Goal: Task Accomplishment & Management: Complete application form

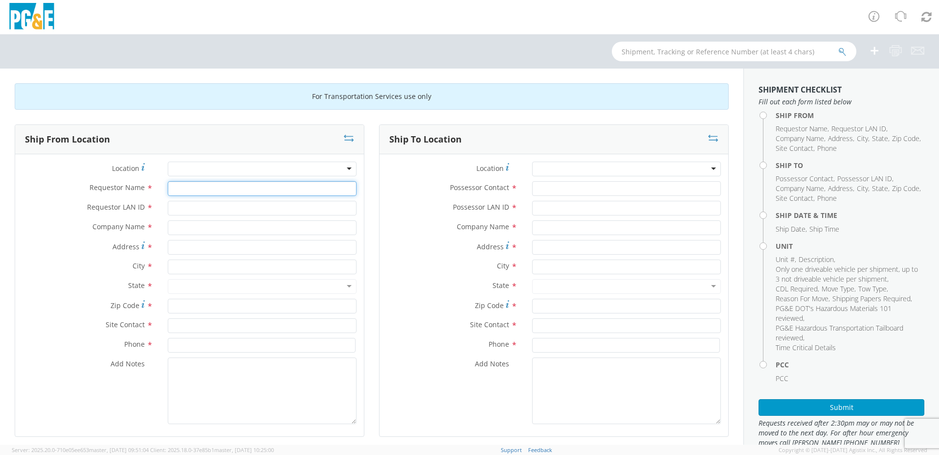
click at [199, 186] on input "Requestor Name *" at bounding box center [262, 188] width 189 height 15
type input "[PERSON_NAME]"
click at [197, 210] on input "Requestor LAN ID *" at bounding box center [262, 208] width 189 height 15
type input "GYY1"
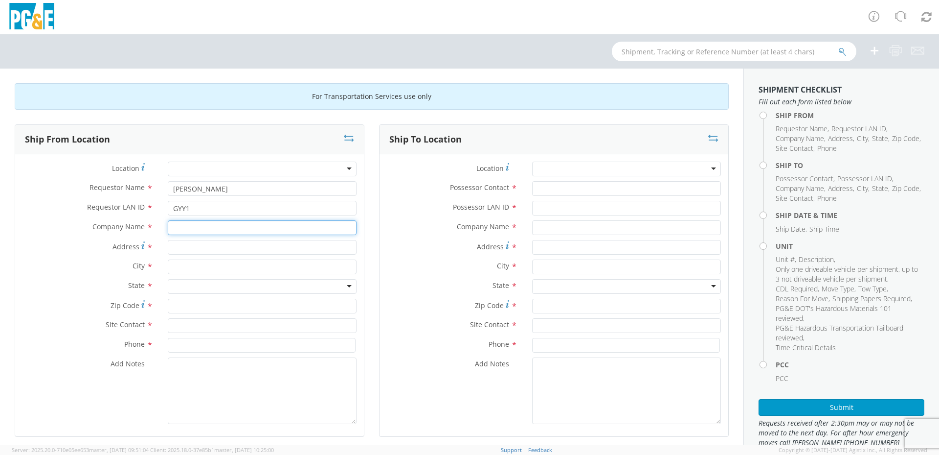
click at [246, 226] on input "text" at bounding box center [262, 227] width 189 height 15
click at [265, 167] on div at bounding box center [262, 168] width 189 height 15
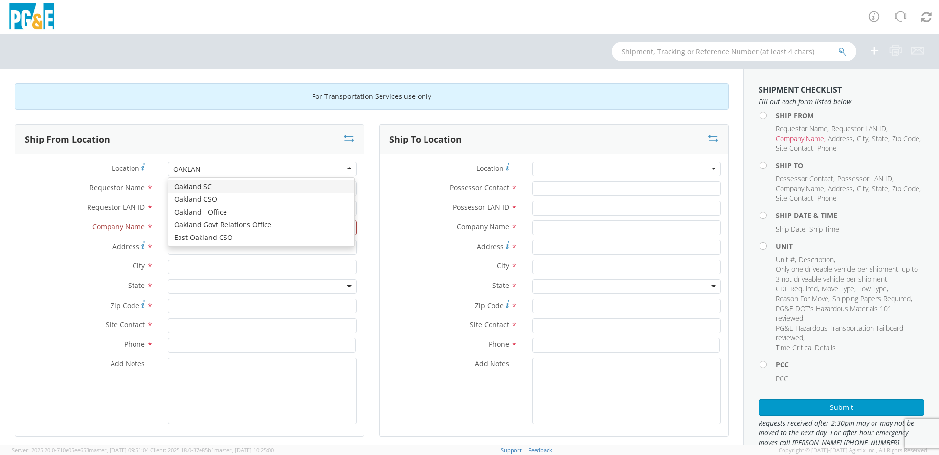
type input "[GEOGRAPHIC_DATA]"
type input "PG&E"
type input "[STREET_ADDRESS]"
type input "[GEOGRAPHIC_DATA]"
type input "94601"
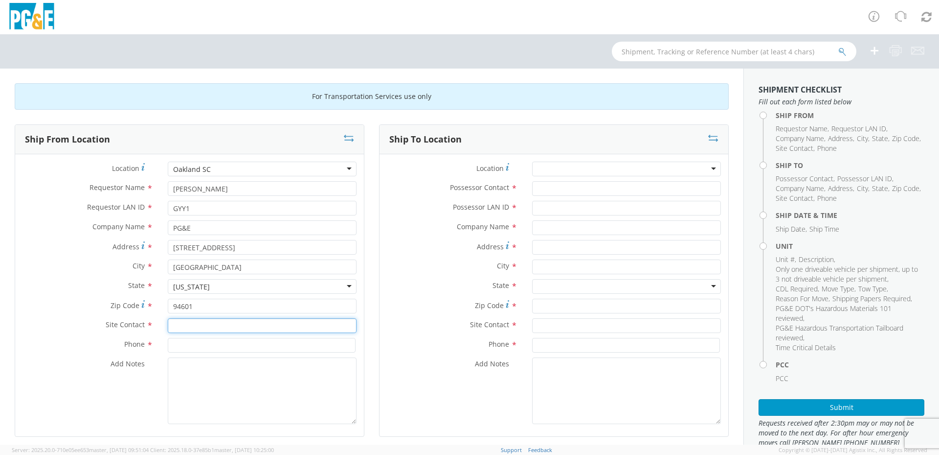
click at [209, 325] on input "text" at bounding box center [262, 325] width 189 height 15
type input "[PERSON_NAME]"
click at [289, 342] on input at bounding box center [262, 345] width 188 height 15
type input "5104372400"
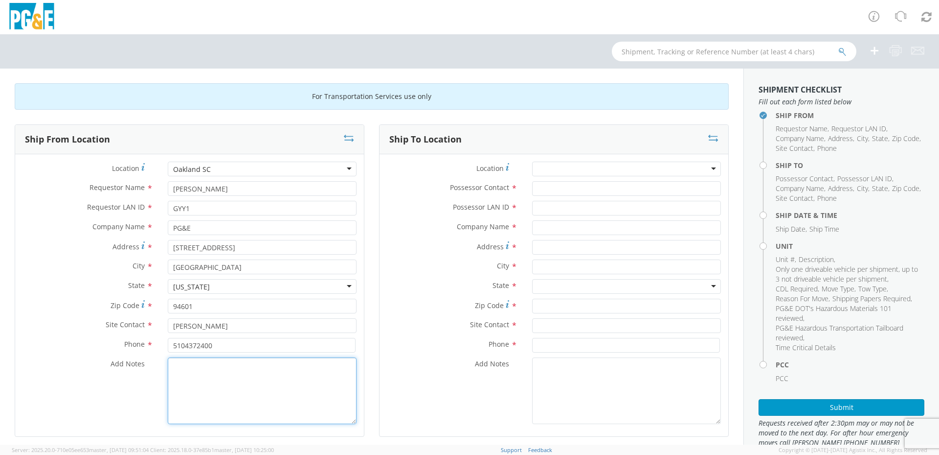
click at [258, 390] on textarea "Add Notes *" at bounding box center [262, 390] width 189 height 67
click at [258, 388] on textarea "Add Notes *" at bounding box center [262, 390] width 189 height 67
type textarea "TRANSMISSION SLIPS , NEEDED TO BE TOW"
click at [623, 197] on div "Possessor Contact *" at bounding box center [554, 191] width 349 height 20
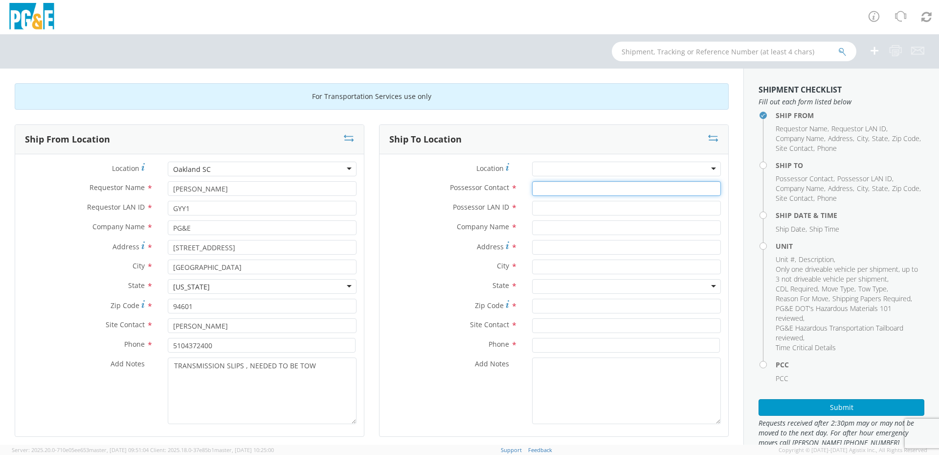
click at [619, 190] on input "Possessor Contact *" at bounding box center [626, 188] width 189 height 15
click at [618, 191] on input "Possessor Contact *" at bounding box center [626, 188] width 189 height 15
type input "[PERSON_NAME]"
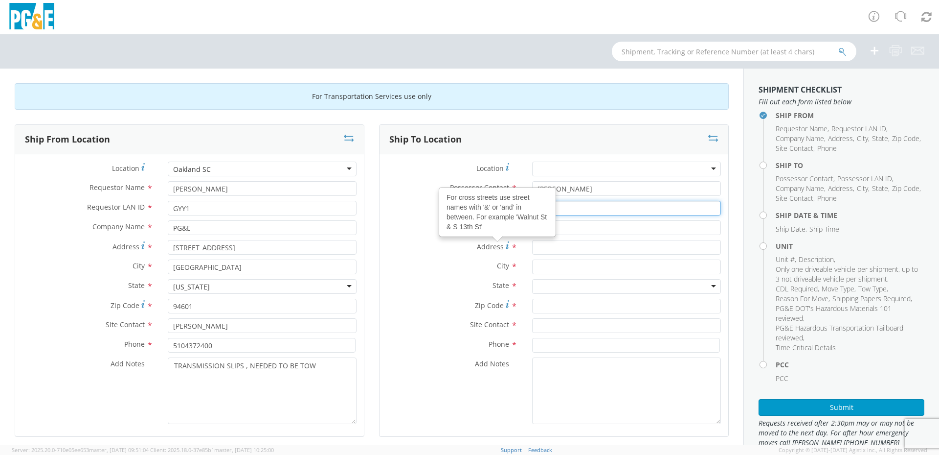
click at [607, 215] on input "Possessor LAN ID *" at bounding box center [626, 208] width 189 height 15
click at [608, 208] on input "Possessor LAN ID *" at bounding box center [626, 208] width 189 height 15
type input "GYY1"
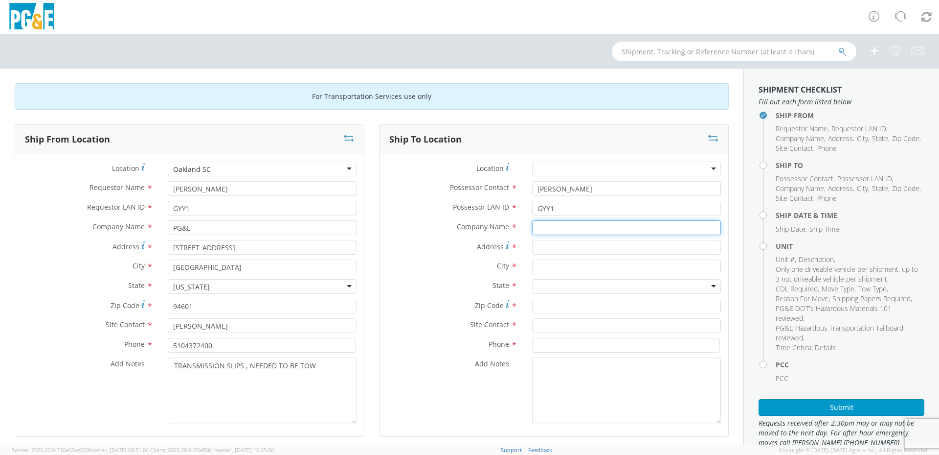
click at [607, 229] on input "text" at bounding box center [626, 227] width 189 height 15
type input "D"
type input "JJ"
click at [460, 333] on div "Site Contact *" at bounding box center [554, 328] width 349 height 20
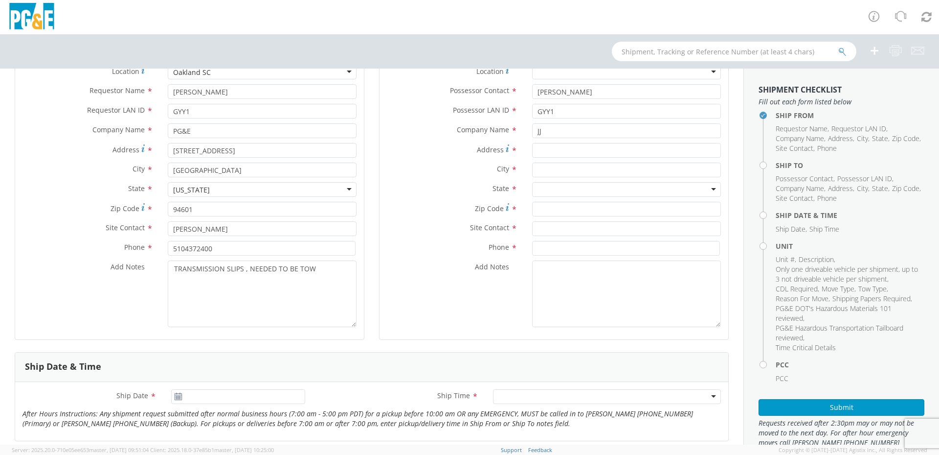
scroll to position [98, 0]
click at [573, 133] on input "JJ" at bounding box center [626, 129] width 189 height 15
type input "D"
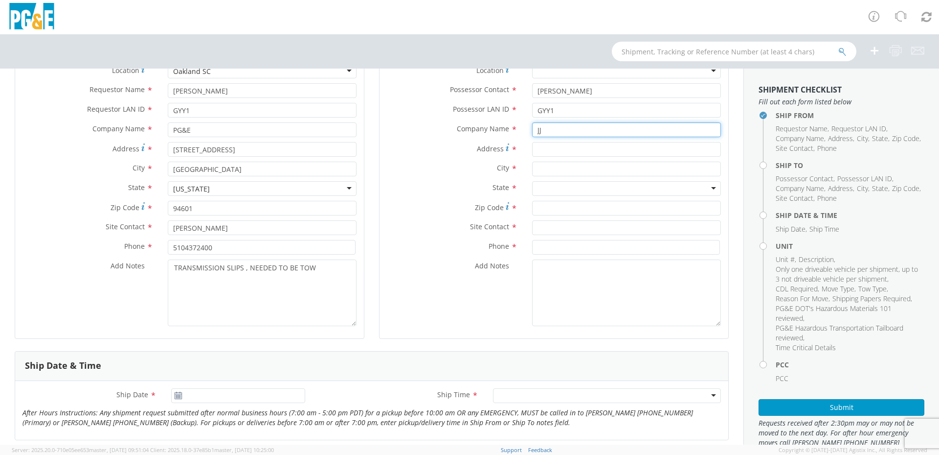
type input "J"
click at [573, 225] on input "text" at bounding box center [626, 227] width 189 height 15
click at [575, 152] on input "Address *" at bounding box center [626, 149] width 189 height 15
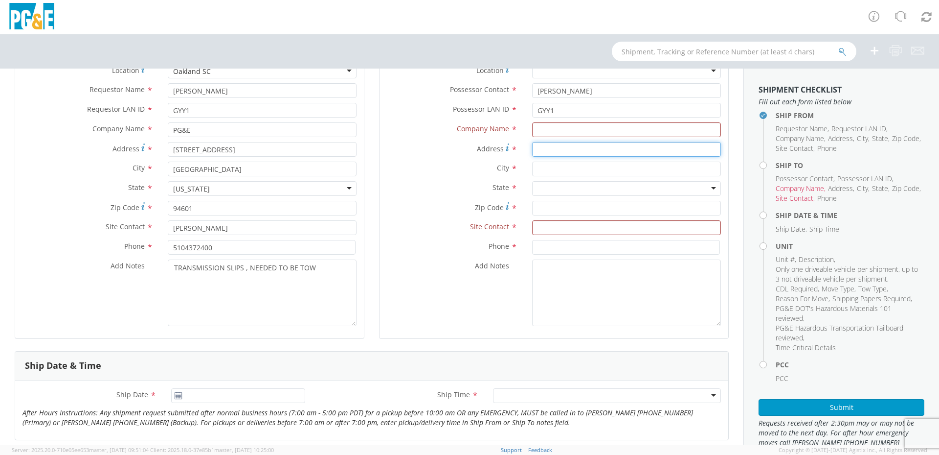
click at [580, 148] on input "Address *" at bounding box center [626, 149] width 189 height 15
type input "D"
click at [383, 328] on div "Add Notes *" at bounding box center [554, 294] width 349 height 71
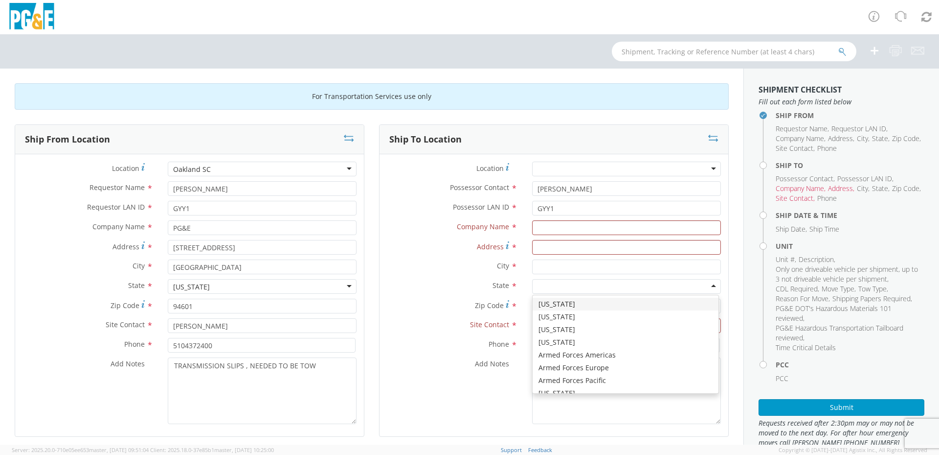
click at [559, 283] on div at bounding box center [626, 286] width 189 height 15
click at [573, 227] on input "text" at bounding box center [626, 227] width 189 height 15
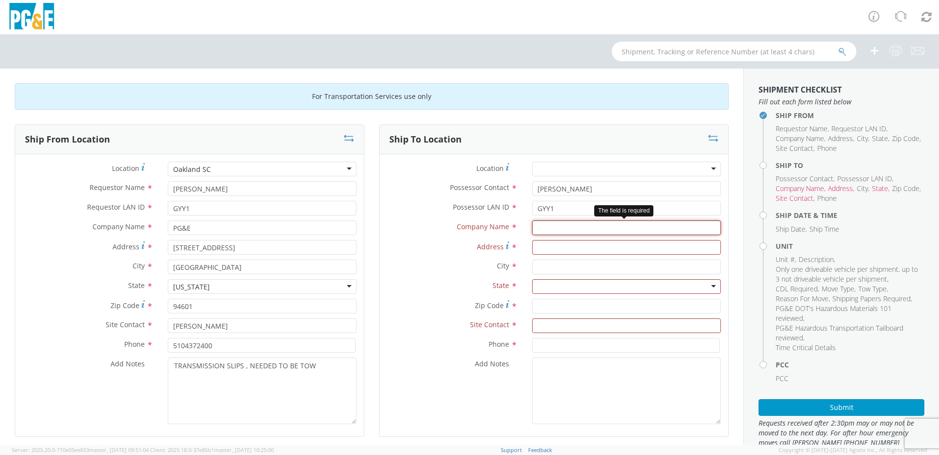
click at [573, 227] on input "text" at bounding box center [626, 227] width 189 height 15
type input "E"
type input "D"
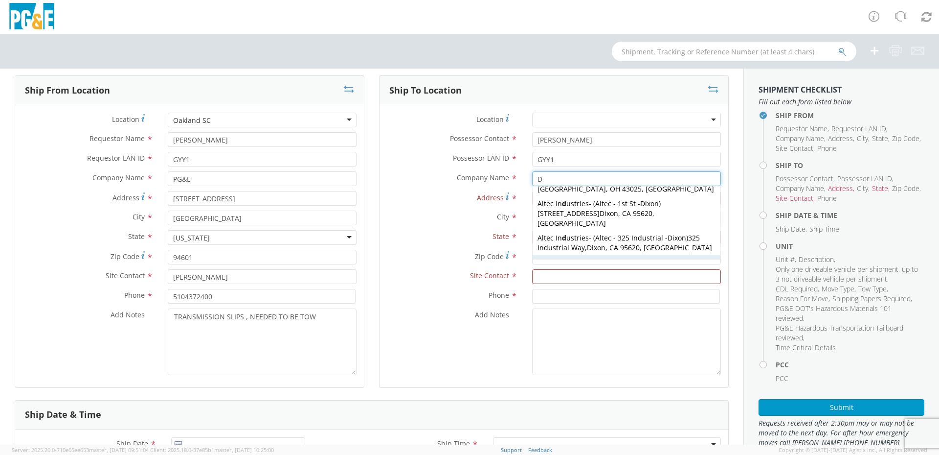
scroll to position [73, 0]
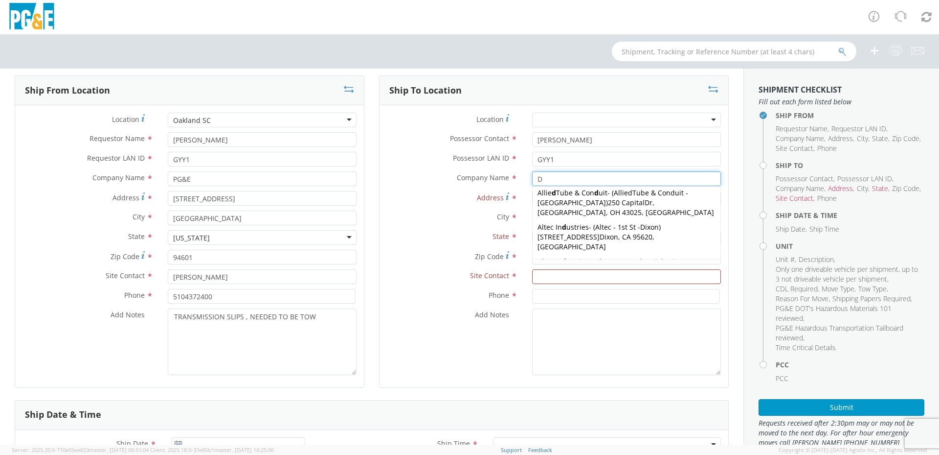
click at [544, 181] on input "D" at bounding box center [626, 178] width 189 height 15
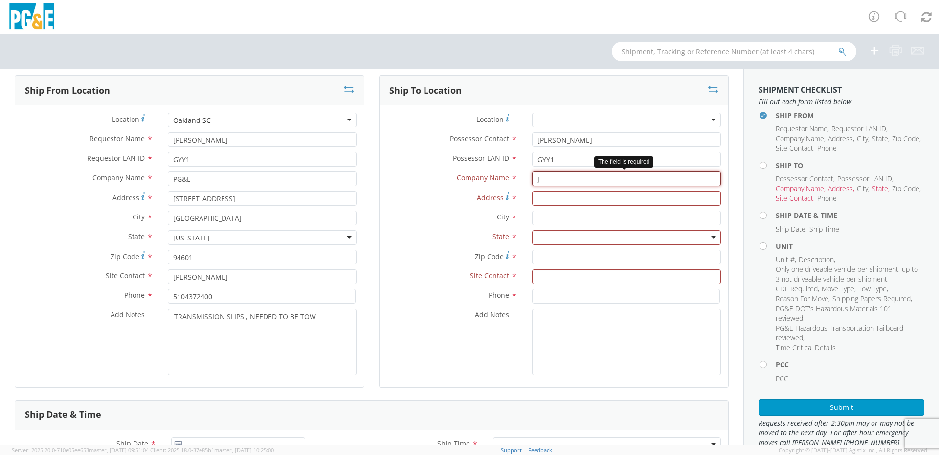
scroll to position [0, 0]
type input "J"
click at [552, 179] on input "text" at bounding box center [626, 178] width 189 height 15
type input "X"
type input "[PERSON_NAME] SALE LINE"
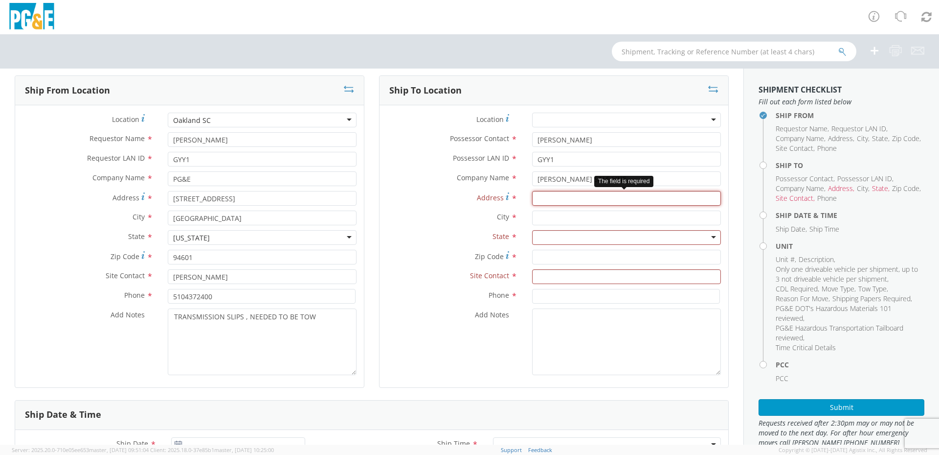
click at [564, 203] on input "Address *" at bounding box center [626, 198] width 189 height 15
drag, startPoint x: 559, startPoint y: 168, endPoint x: 486, endPoint y: 170, distance: 72.9
click at [486, 170] on div "Location * (OBSOLETE) [PERSON_NAME] SC - GC TRAILER (OBSOLETE) [GEOGRAPHIC_DATA…" at bounding box center [554, 246] width 349 height 267
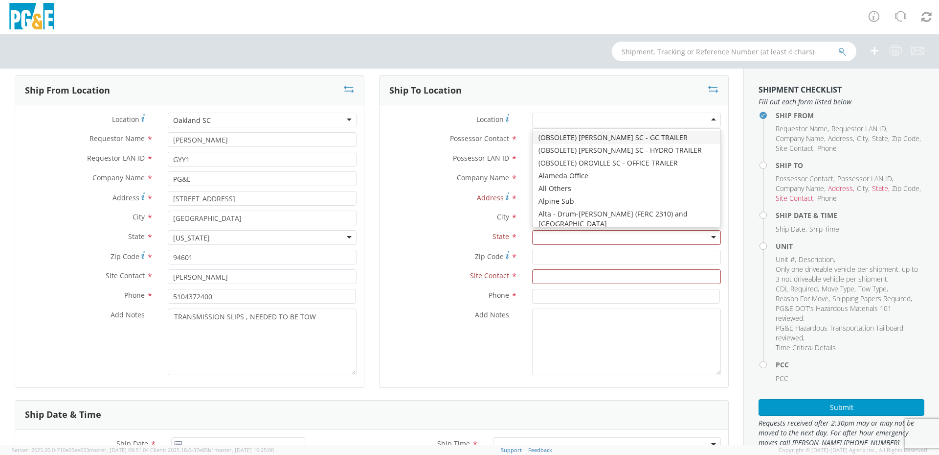
click at [581, 120] on div at bounding box center [626, 120] width 189 height 15
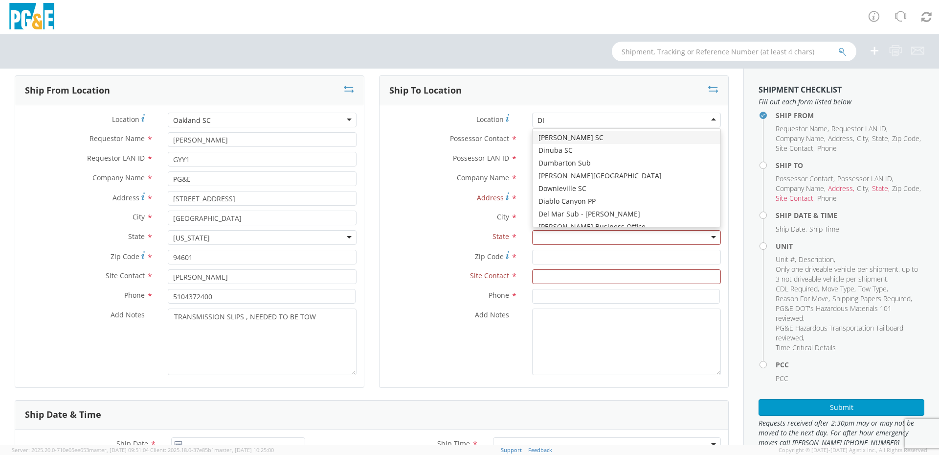
type input "[PERSON_NAME]"
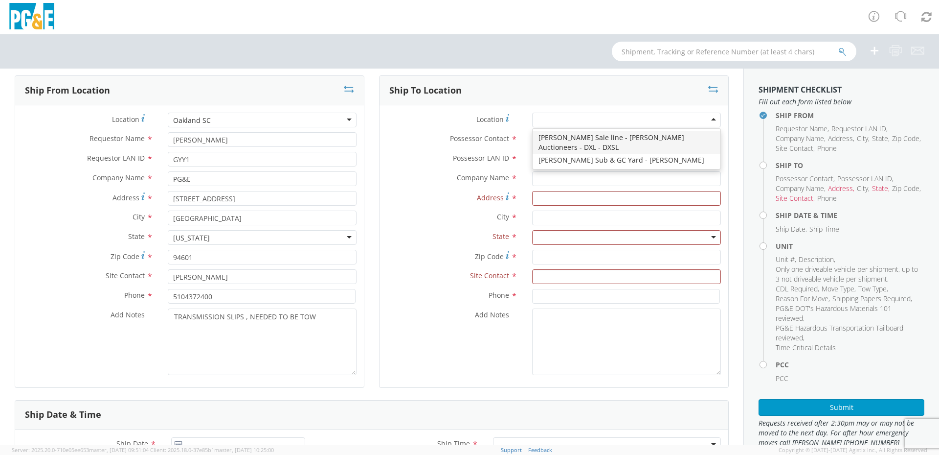
type input "PG&E"
type input "[STREET_ADDRESS][PERSON_NAME]"
type input "[PERSON_NAME]"
type input "95620"
type input "[PHONE_NUMBER]"
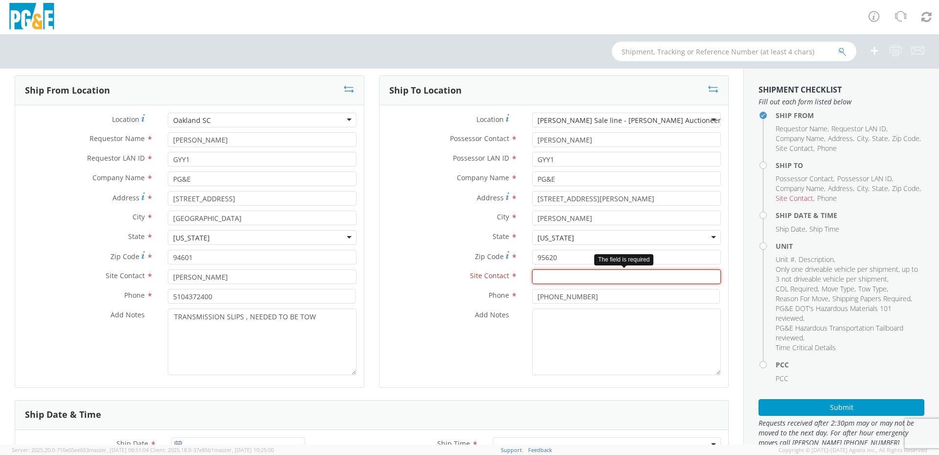
click at [604, 280] on input "text" at bounding box center [626, 276] width 189 height 15
type input "S"
type input "ON SITE STAFF"
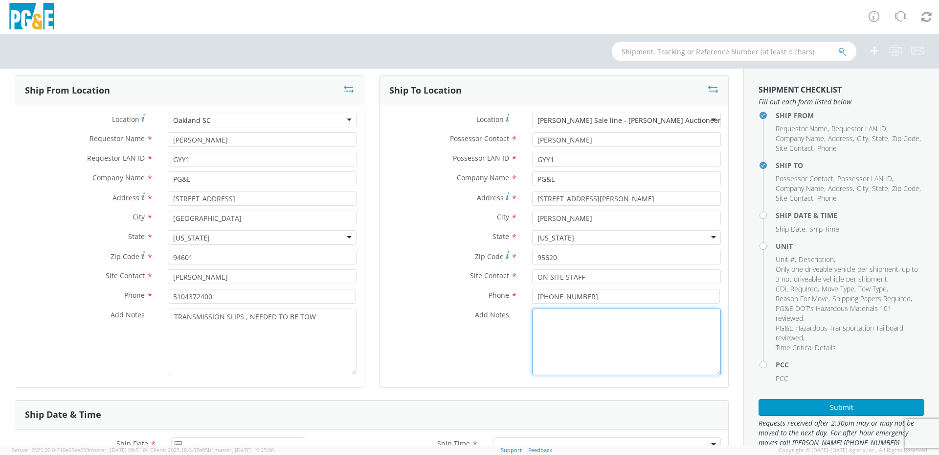
click at [617, 344] on textarea "Add Notes *" at bounding box center [626, 341] width 189 height 67
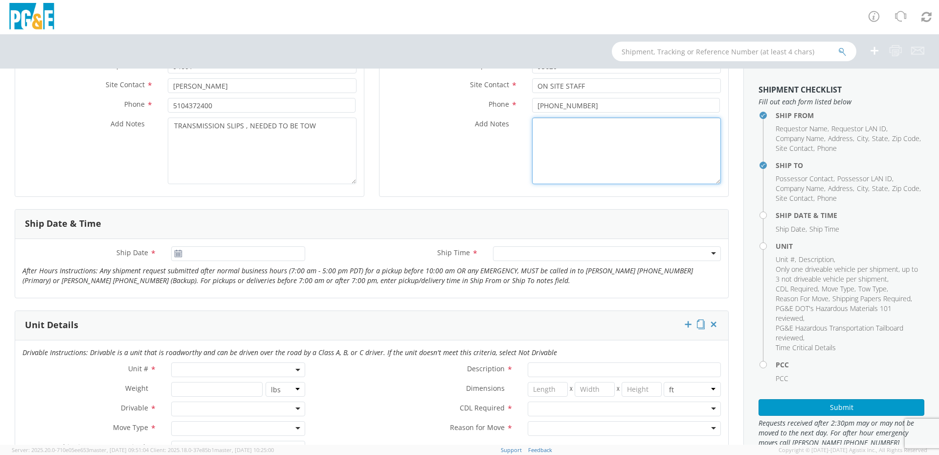
scroll to position [245, 0]
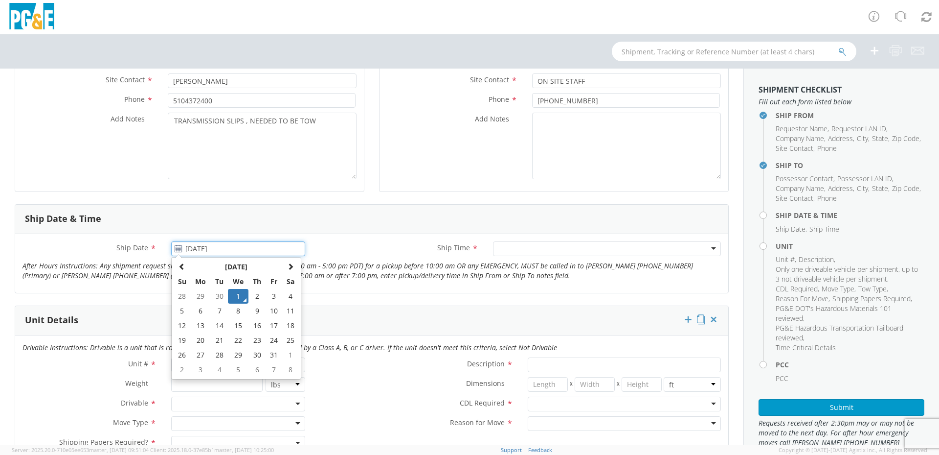
click at [171, 249] on input "[DATE]" at bounding box center [238, 248] width 134 height 15
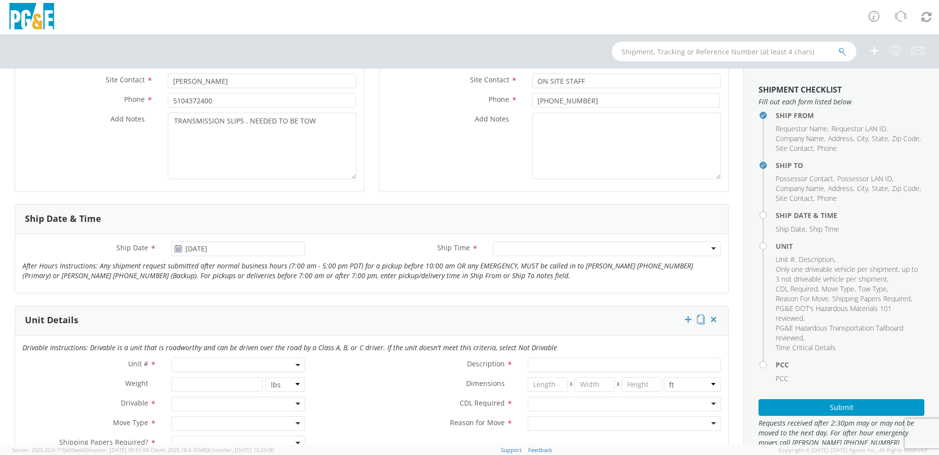
click at [176, 249] on use at bounding box center [178, 248] width 7 height 7
click at [175, 249] on use at bounding box center [178, 248] width 7 height 7
click at [222, 252] on input "[DATE]" at bounding box center [238, 248] width 134 height 15
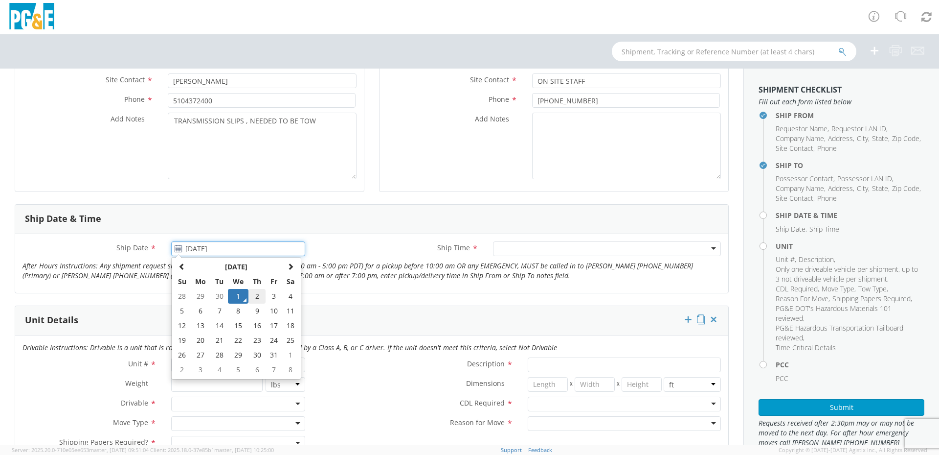
click at [253, 294] on td "2" at bounding box center [257, 296] width 17 height 15
type input "[DATE]"
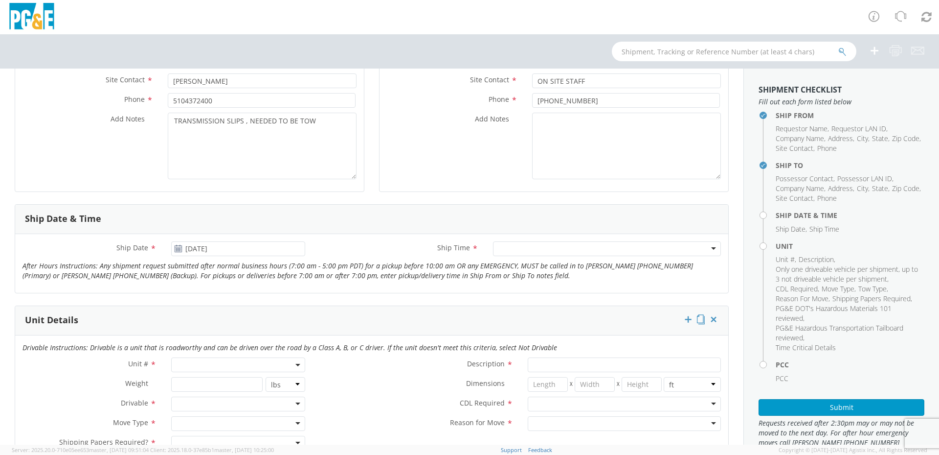
click at [564, 250] on div at bounding box center [607, 248] width 228 height 15
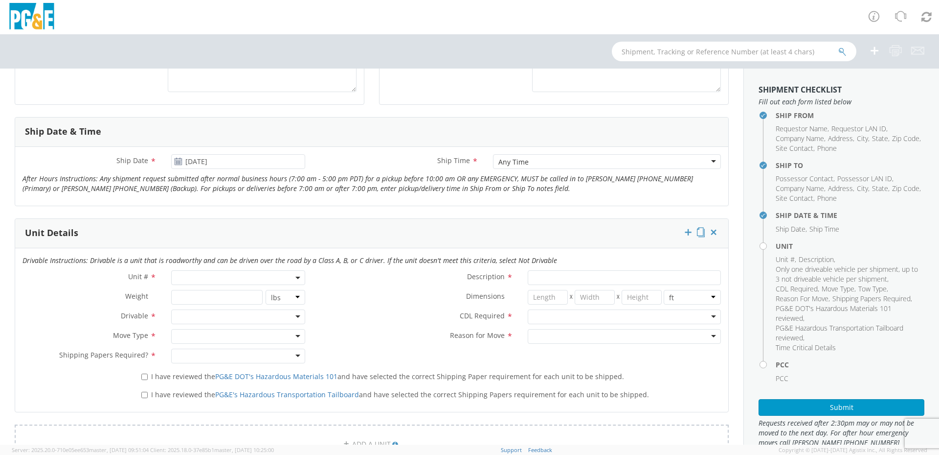
scroll to position [343, 0]
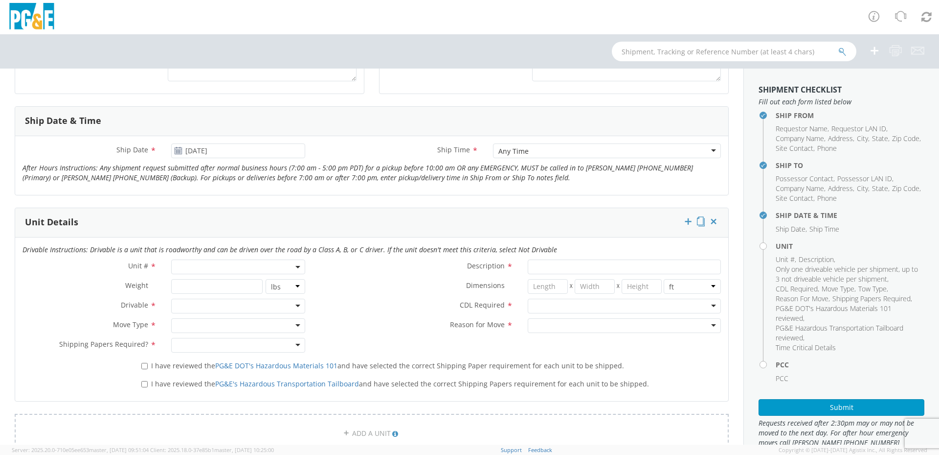
click at [229, 270] on span at bounding box center [238, 266] width 134 height 15
click at [228, 287] on input "search" at bounding box center [238, 282] width 128 height 15
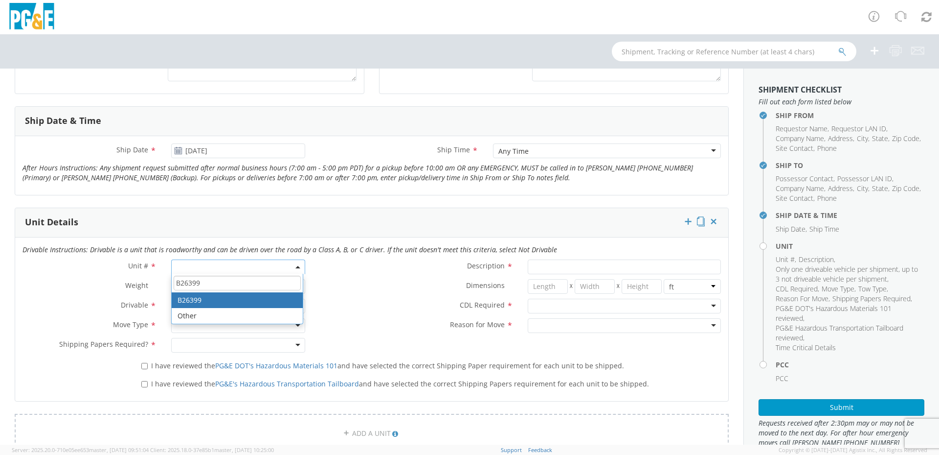
type input "B26399"
type input "VAN; COMMUNICATION TECH 4X2"
type input "9300"
select select "B26399"
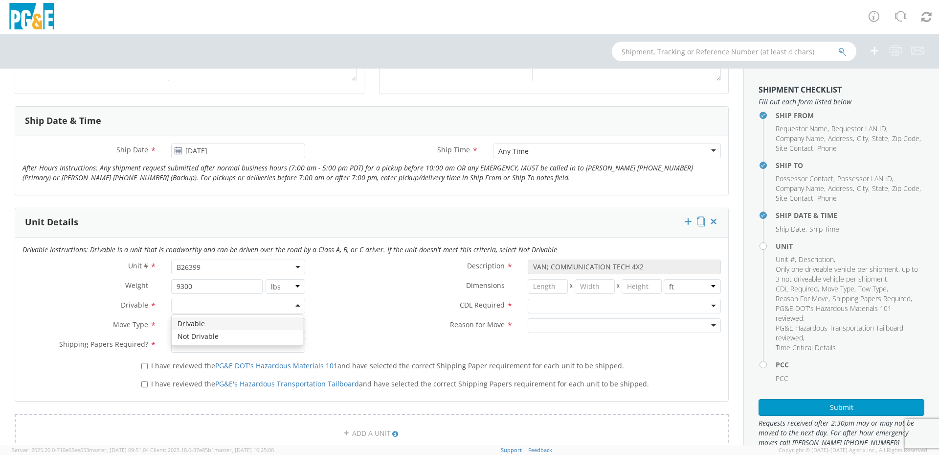
click at [196, 307] on div at bounding box center [238, 305] width 134 height 15
click at [196, 323] on div at bounding box center [238, 325] width 134 height 15
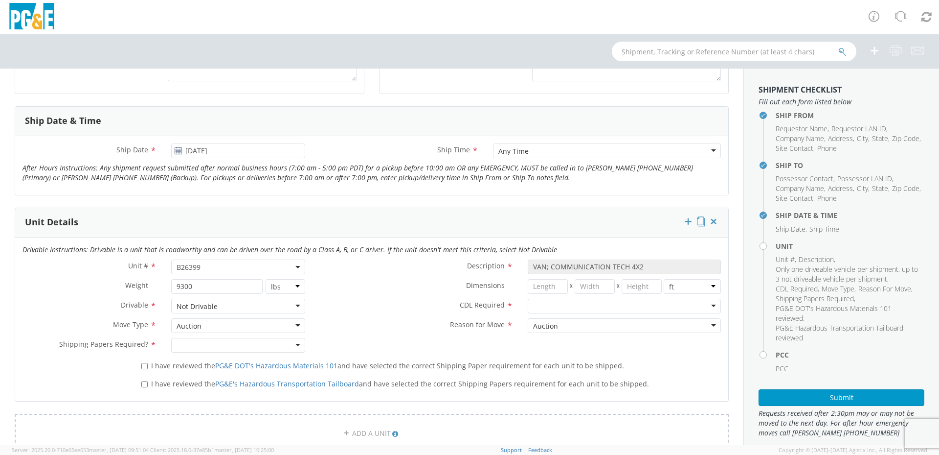
click at [230, 346] on div at bounding box center [238, 345] width 134 height 15
click at [559, 302] on div at bounding box center [624, 305] width 193 height 15
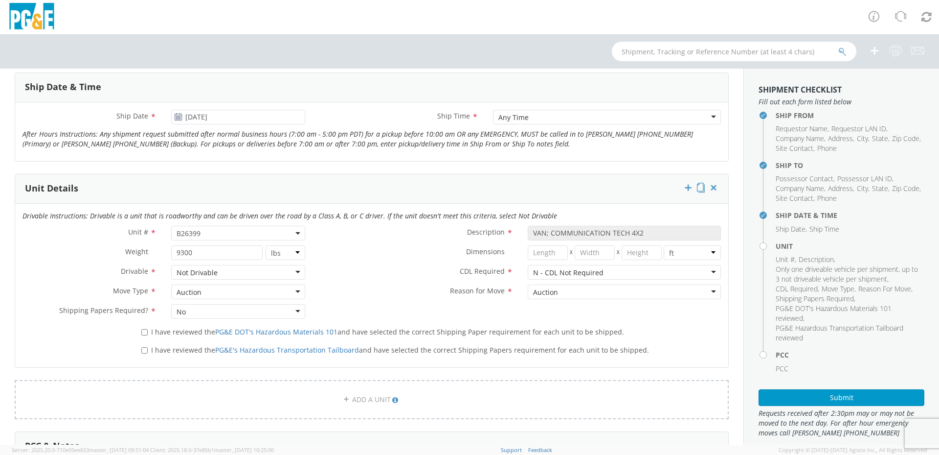
scroll to position [440, 0]
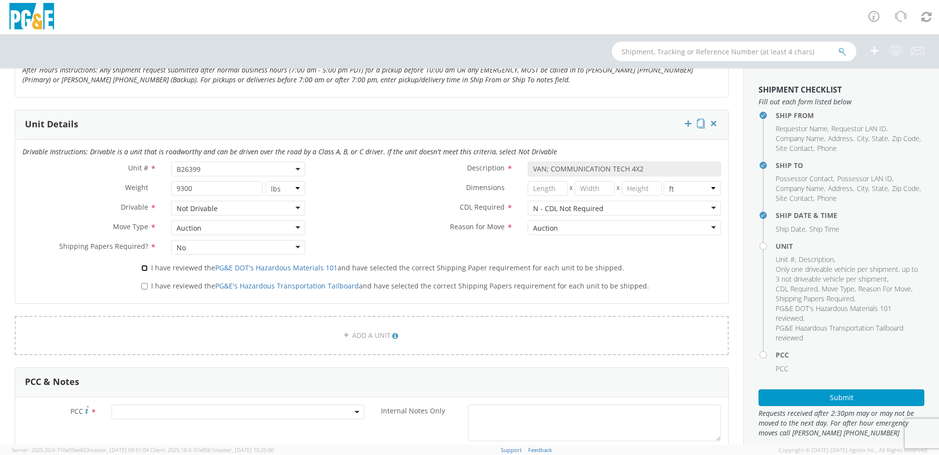
click at [142, 267] on input "I have reviewed the PG&E DOT's Hazardous Materials 101 and have selected the co…" at bounding box center [144, 268] width 6 height 6
checkbox input "true"
click at [144, 288] on input "I have reviewed the PG&E's Hazardous Transportation Tailboard and have selected…" at bounding box center [144, 286] width 6 height 6
checkbox input "true"
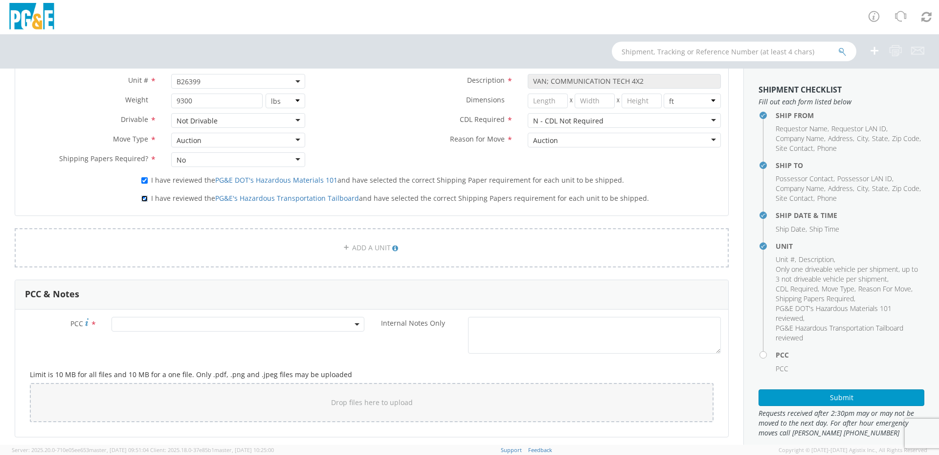
scroll to position [538, 0]
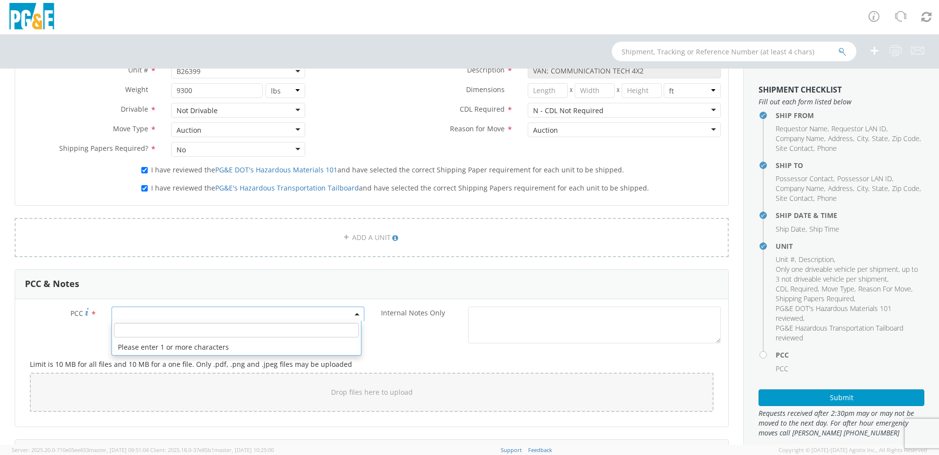
click at [164, 311] on span at bounding box center [238, 313] width 253 height 15
click at [176, 326] on input "number" at bounding box center [236, 329] width 245 height 15
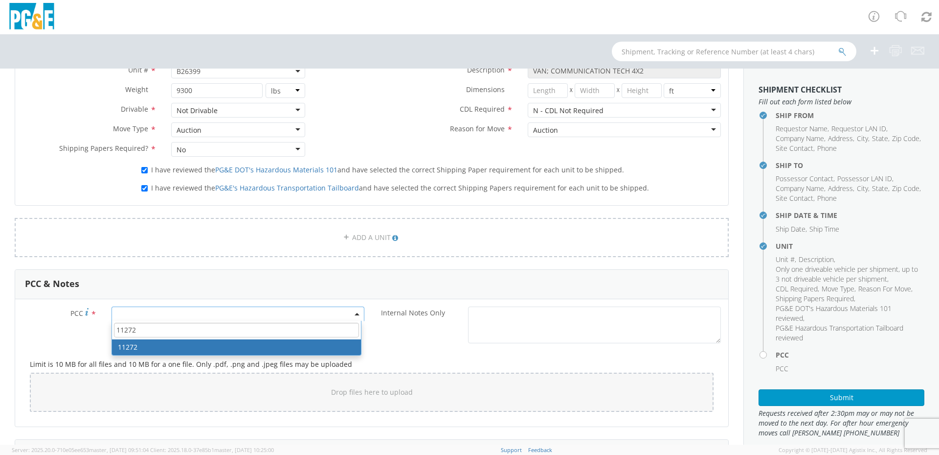
type input "11272"
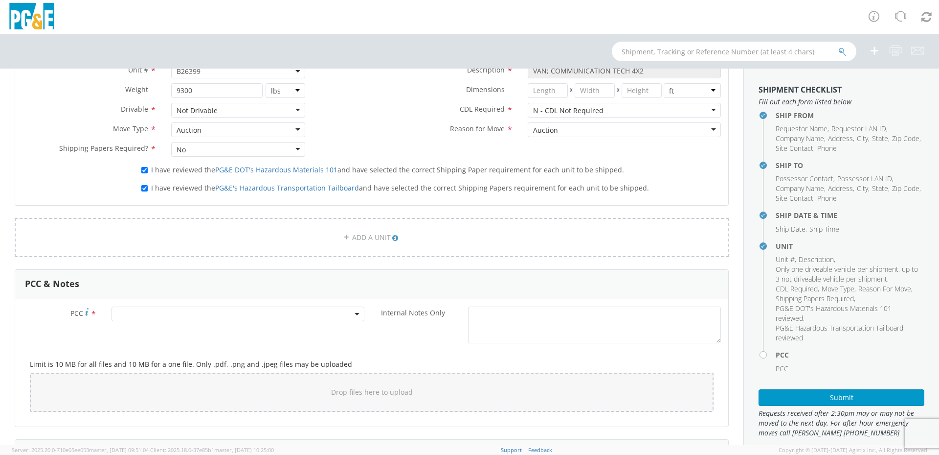
click at [408, 337] on div "Internal Notes Only *" at bounding box center [550, 324] width 357 height 37
click at [252, 314] on span at bounding box center [238, 313] width 253 height 15
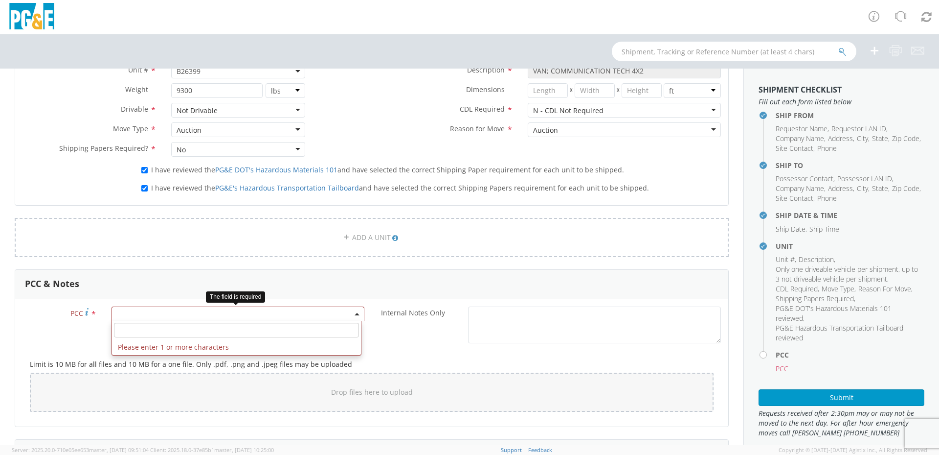
click at [252, 328] on input "number" at bounding box center [236, 329] width 245 height 15
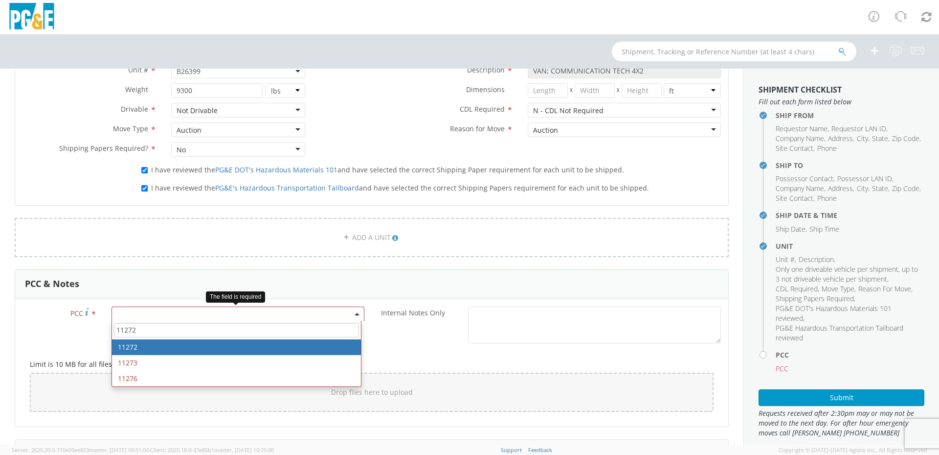
type input "11272"
select select "11272"
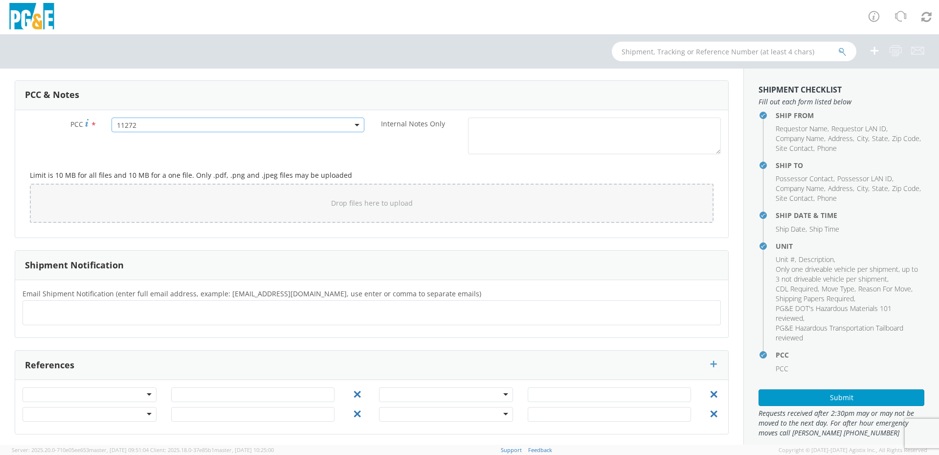
scroll to position [729, 0]
click at [72, 309] on ul at bounding box center [372, 310] width 690 height 16
type input "[EMAIL_ADDRESS][DOMAIN_NAME]"
click at [835, 393] on button "Submit" at bounding box center [842, 397] width 166 height 17
